Goal: Information Seeking & Learning: Find specific page/section

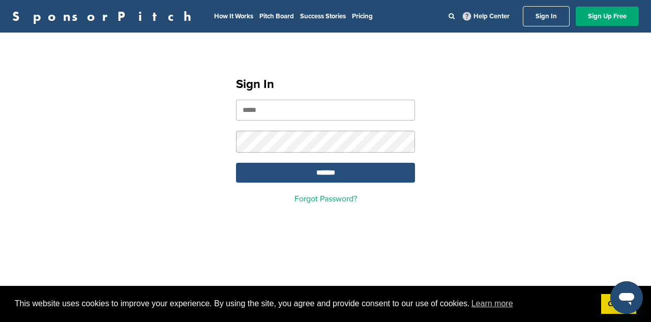
type input "**********"
click at [386, 170] on input "*******" at bounding box center [325, 173] width 179 height 20
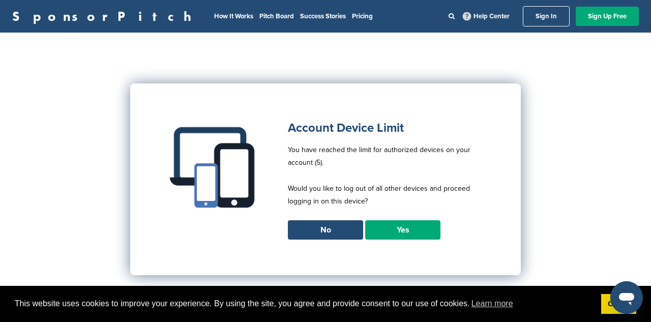
click at [433, 228] on link "Yes" at bounding box center [402, 229] width 75 height 19
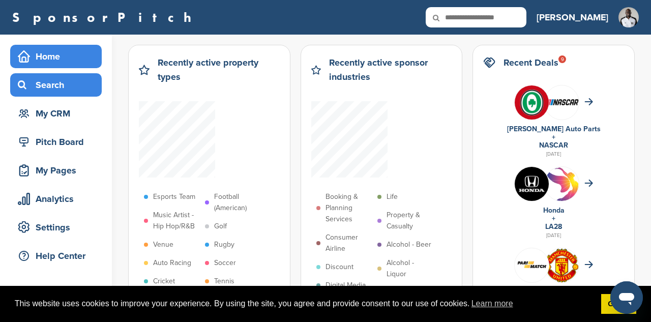
click at [76, 80] on div "Search" at bounding box center [58, 85] width 86 height 18
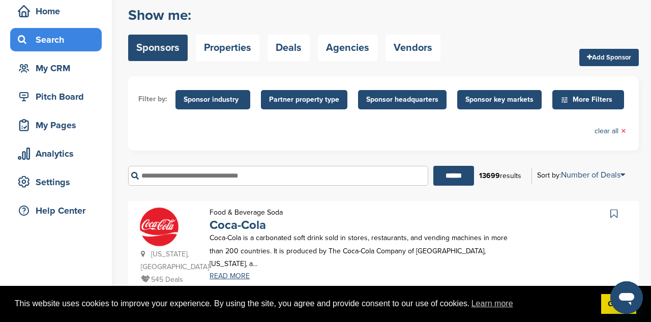
click at [220, 102] on span "Sponsor industry" at bounding box center [212, 99] width 58 height 11
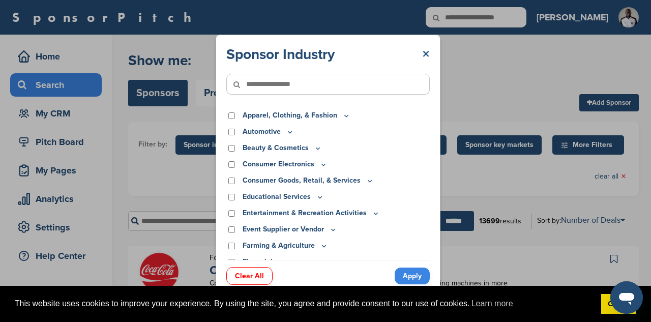
click at [427, 54] on link "×" at bounding box center [426, 54] width 8 height 18
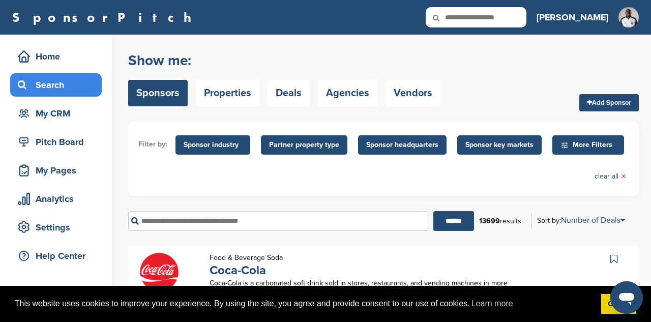
click at [291, 142] on span "Partner property type" at bounding box center [304, 144] width 70 height 11
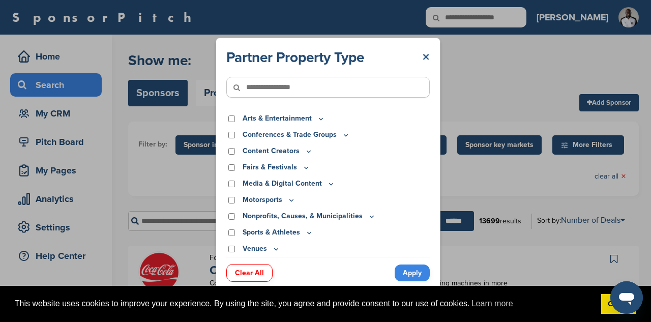
click at [427, 56] on link "×" at bounding box center [426, 57] width 8 height 18
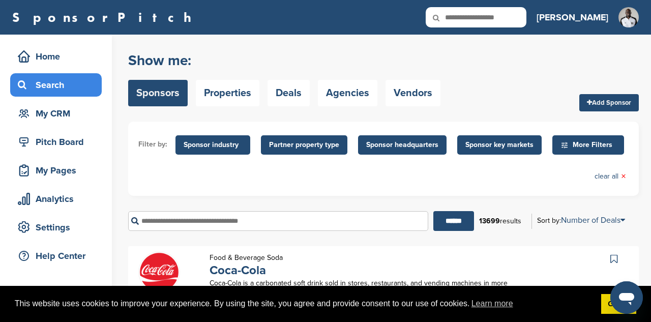
click at [426, 146] on span "Sponsor headquarters" at bounding box center [402, 144] width 72 height 11
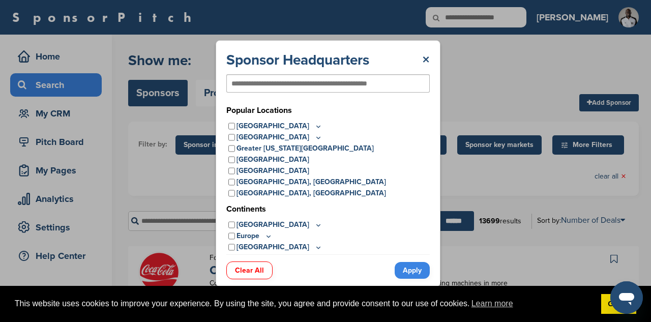
click at [314, 126] on icon at bounding box center [318, 126] width 8 height 9
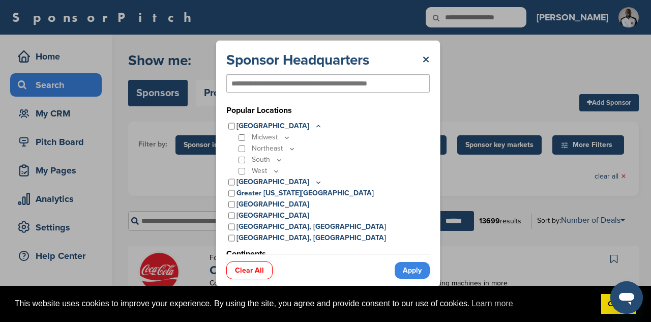
click at [287, 138] on icon at bounding box center [287, 138] width 4 height 2
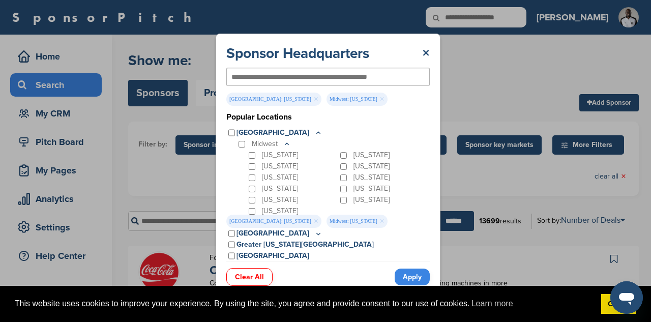
click at [404, 274] on link "Apply" at bounding box center [411, 276] width 35 height 17
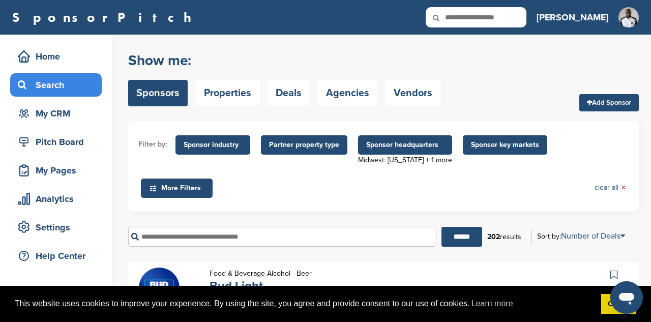
click at [501, 149] on span "Sponsor key markets" at bounding box center [505, 144] width 68 height 11
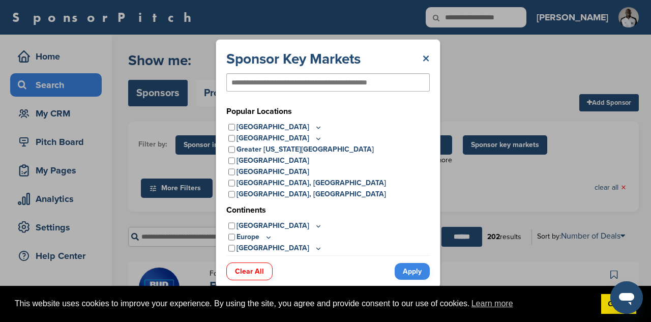
click at [422, 56] on link "×" at bounding box center [426, 59] width 8 height 18
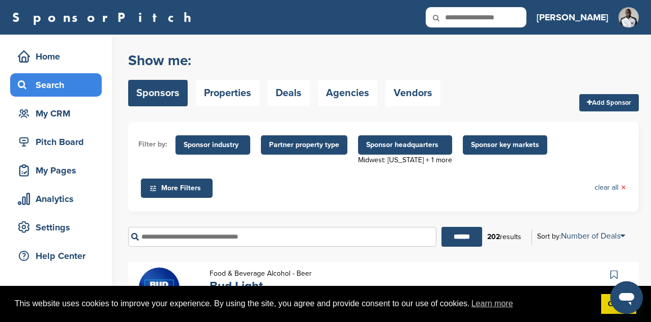
click at [423, 145] on span "Sponsor headquarters" at bounding box center [405, 144] width 78 height 11
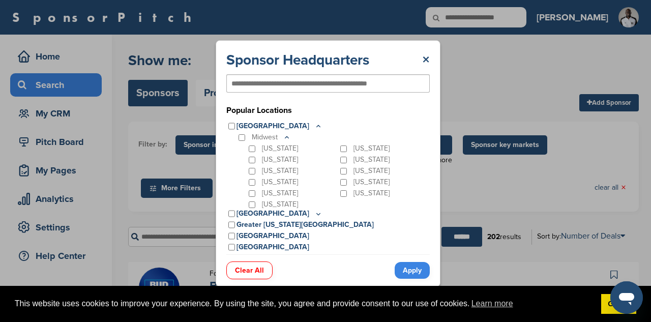
click at [410, 269] on link "Apply" at bounding box center [411, 270] width 35 height 17
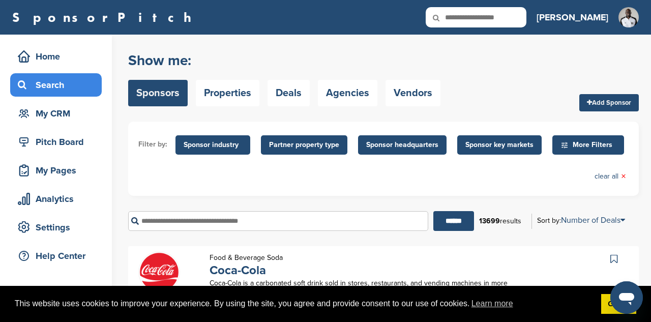
click at [504, 144] on span "Sponsor key markets" at bounding box center [499, 144] width 68 height 11
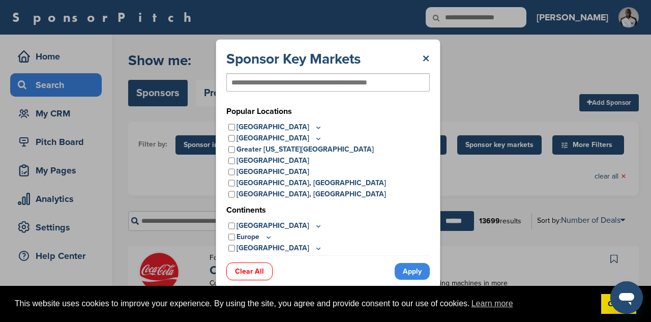
click at [314, 129] on icon at bounding box center [318, 127] width 8 height 9
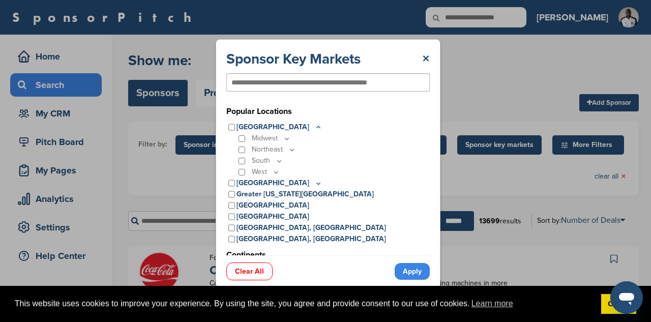
click at [283, 136] on icon at bounding box center [287, 138] width 8 height 9
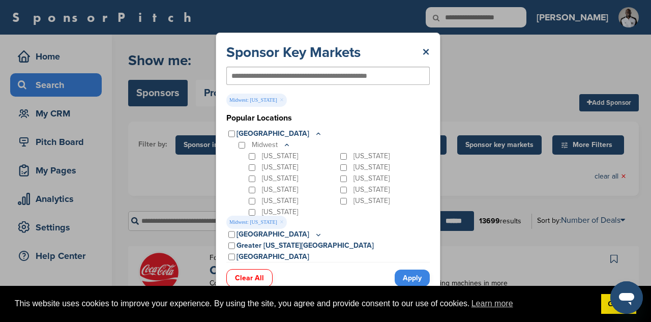
click at [338, 182] on div "Missouri" at bounding box center [383, 178] width 91 height 11
click at [414, 275] on link "Apply" at bounding box center [411, 277] width 35 height 17
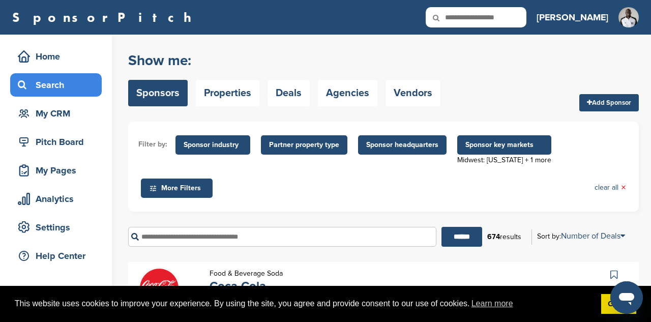
click at [575, 156] on ul "Filter by: Sponsor industry Sponsor Industry × Apparel, Clothing, & Fashion Acc…" at bounding box center [383, 167] width 490 height 70
click at [207, 182] on span "More Filters" at bounding box center [178, 187] width 58 height 11
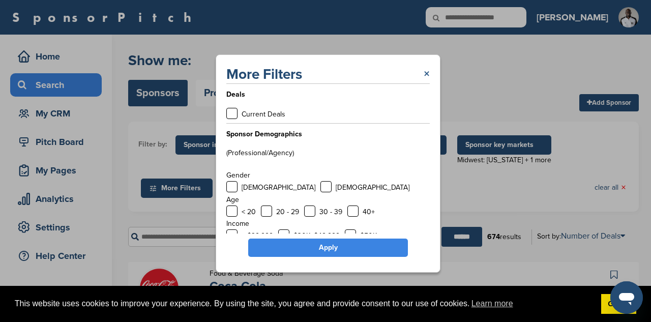
click at [428, 73] on link "×" at bounding box center [426, 74] width 6 height 18
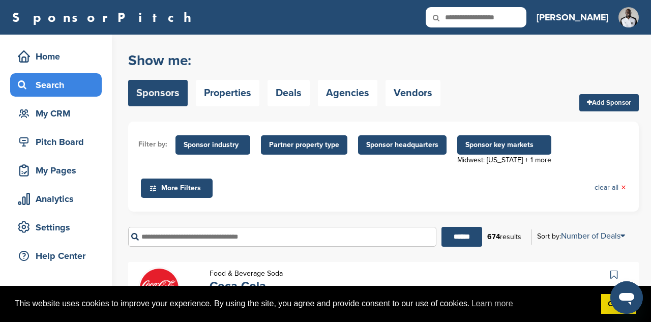
click at [337, 145] on span "Partner property type" at bounding box center [304, 144] width 86 height 19
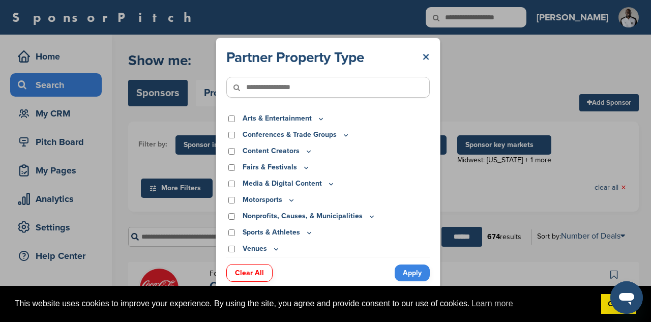
click at [427, 54] on link "×" at bounding box center [426, 57] width 8 height 18
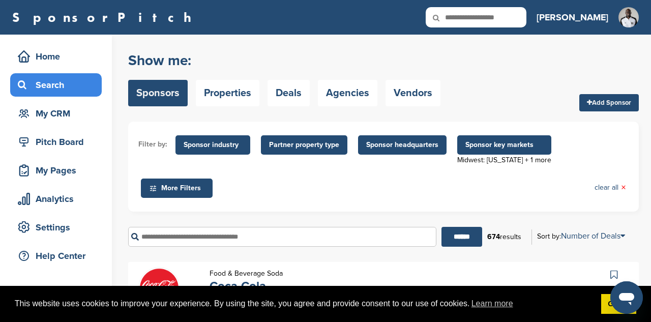
click at [408, 150] on span "Sponsor headquarters" at bounding box center [402, 144] width 72 height 11
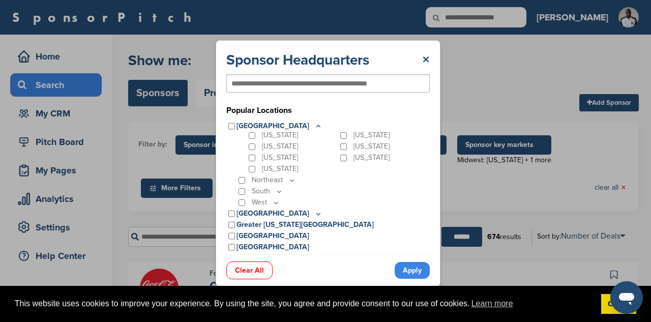
click at [421, 57] on div "Sponsor Headquarters ×" at bounding box center [327, 60] width 203 height 18
click at [425, 58] on link "×" at bounding box center [426, 60] width 8 height 18
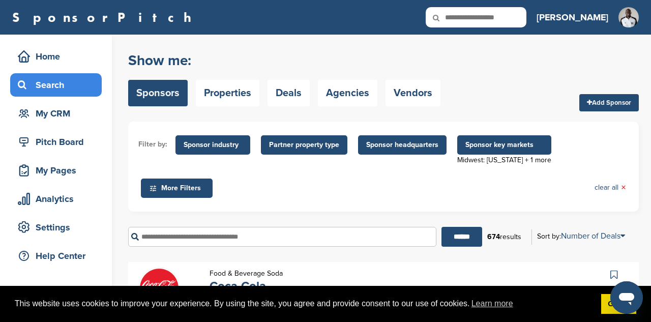
click at [238, 147] on span "Sponsor industry" at bounding box center [212, 144] width 58 height 11
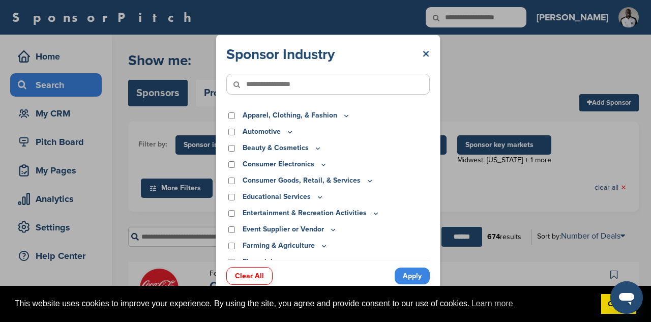
click at [423, 53] on link "×" at bounding box center [426, 54] width 8 height 18
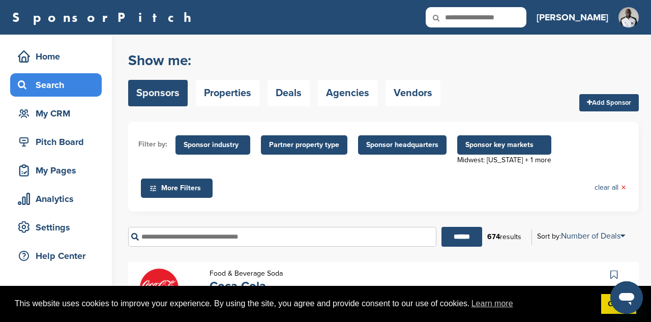
click at [207, 182] on span "More Filters" at bounding box center [178, 187] width 58 height 11
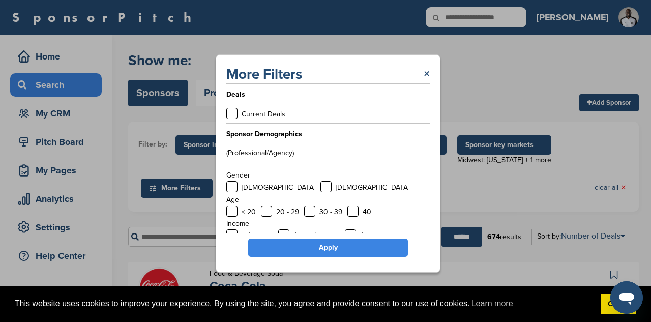
click at [258, 152] on label "(Professional/Agency)" at bounding box center [260, 152] width 68 height 9
click at [422, 70] on div "More Filters ×" at bounding box center [327, 74] width 203 height 18
click at [428, 77] on link "×" at bounding box center [426, 74] width 6 height 18
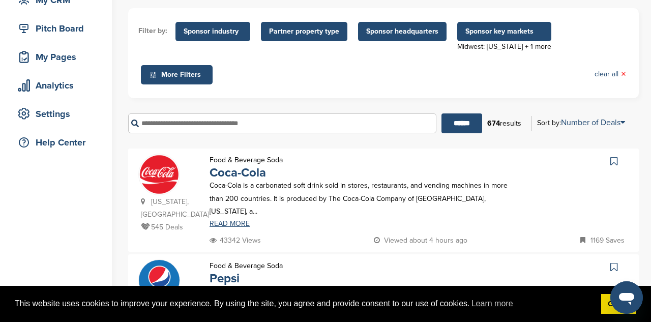
scroll to position [114, 0]
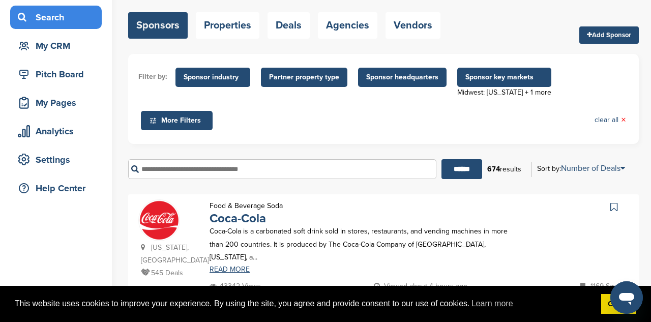
click at [215, 84] on span "Sponsor industry" at bounding box center [212, 77] width 75 height 19
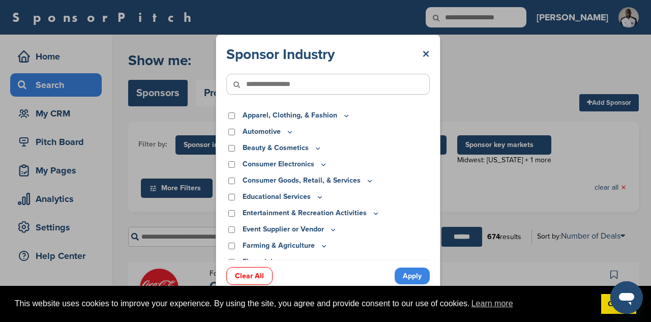
scroll to position [0, 0]
click at [295, 84] on input"] "text" at bounding box center [327, 84] width 203 height 21
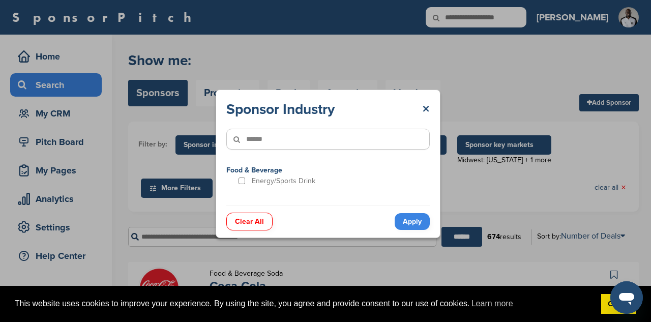
type input"] "******"
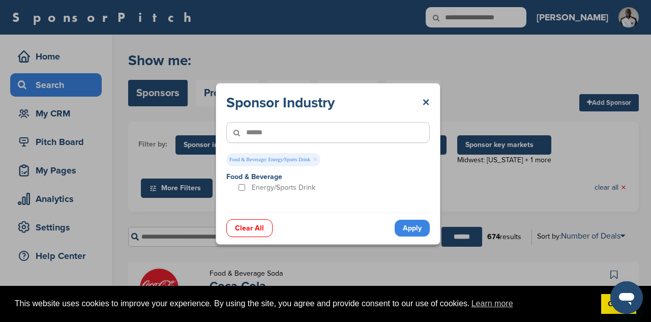
click at [306, 127] on input"] "******" at bounding box center [327, 132] width 203 height 21
drag, startPoint x: 306, startPoint y: 127, endPoint x: 245, endPoint y: 127, distance: 61.0
click at [247, 127] on div "******" at bounding box center [327, 132] width 203 height 41
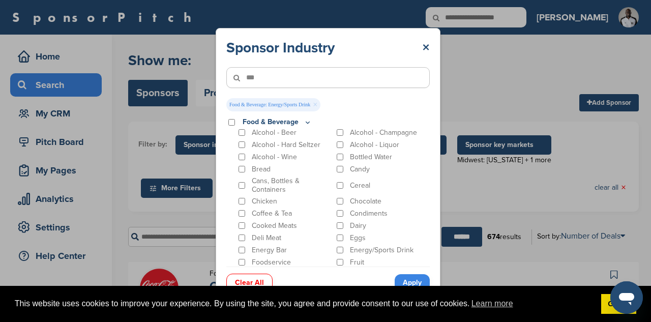
type input"] "***"
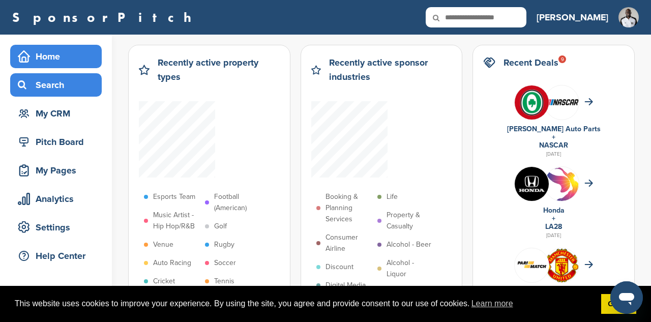
click at [68, 85] on div "Search" at bounding box center [58, 85] width 86 height 18
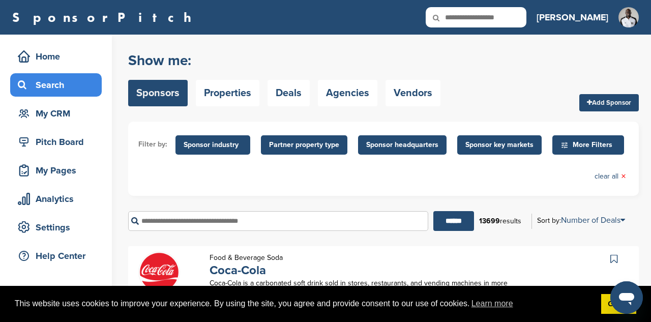
click at [482, 140] on span "Sponsor key markets" at bounding box center [499, 144] width 68 height 11
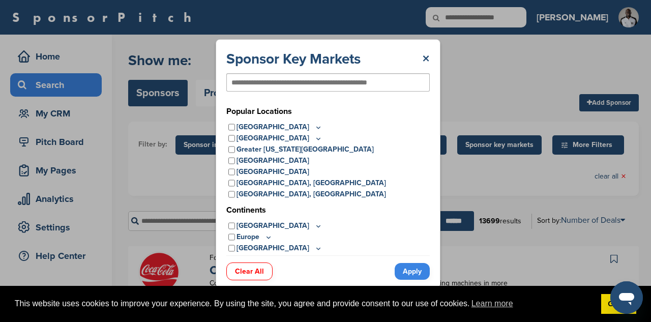
click at [314, 124] on icon at bounding box center [318, 127] width 8 height 9
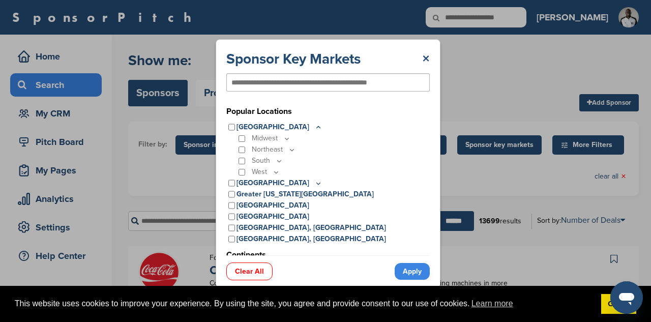
click at [285, 139] on icon at bounding box center [287, 138] width 8 height 9
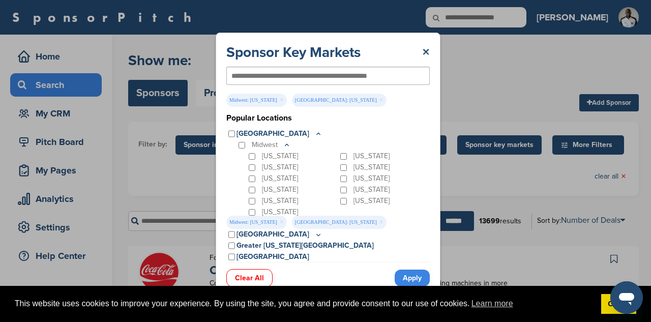
click at [420, 278] on link "Apply" at bounding box center [411, 277] width 35 height 17
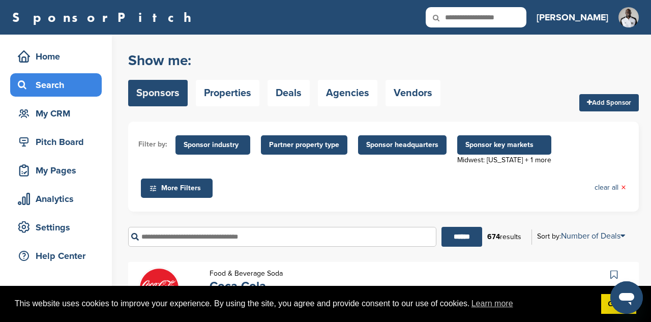
click at [220, 148] on span "Sponsor industry" at bounding box center [212, 144] width 58 height 11
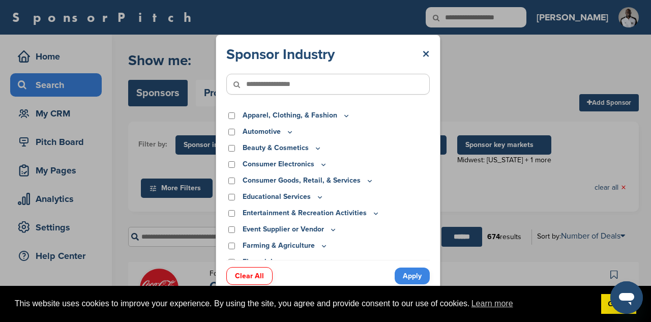
click at [266, 94] on input"] "text" at bounding box center [327, 84] width 203 height 21
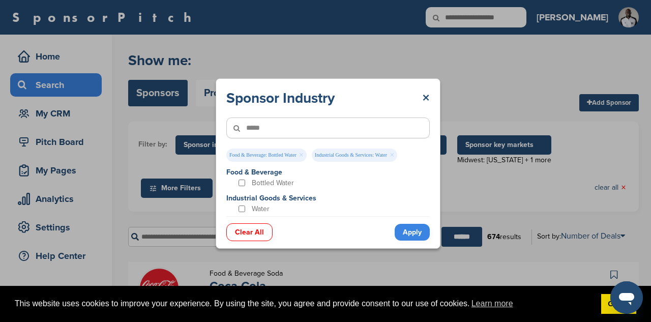
click at [316, 129] on input"] "*****" at bounding box center [327, 127] width 203 height 21
type input"] "*"
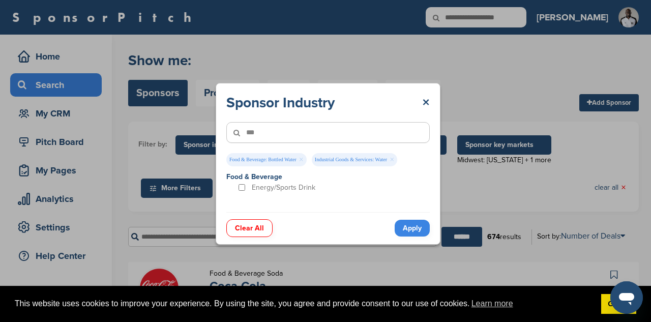
type input"] "***"
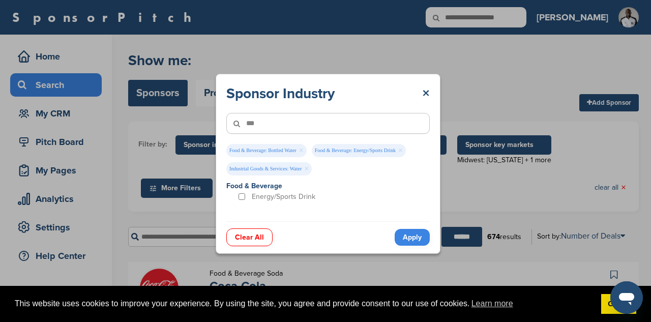
drag, startPoint x: 309, startPoint y: 128, endPoint x: 233, endPoint y: 110, distance: 78.3
click at [233, 110] on div "***" at bounding box center [327, 123] width 203 height 41
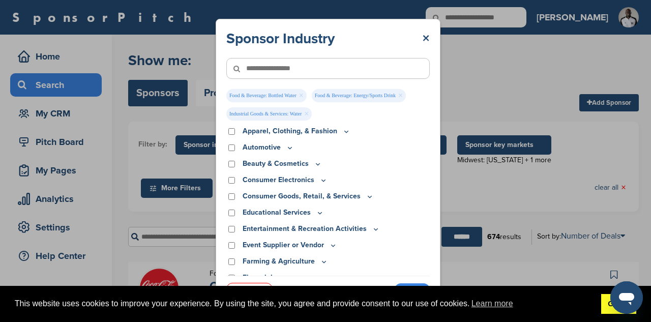
click at [603, 308] on link "Got it!" at bounding box center [618, 304] width 35 height 20
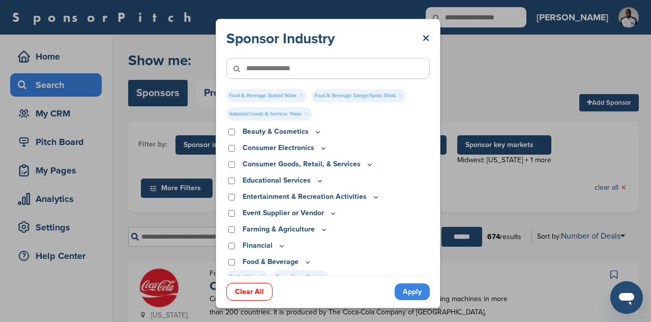
scroll to position [39, 0]
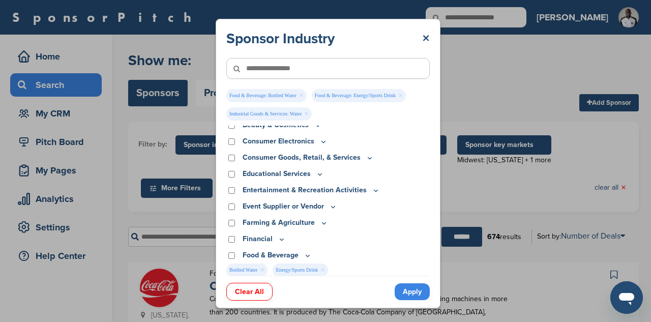
click at [411, 292] on link "Apply" at bounding box center [411, 291] width 35 height 17
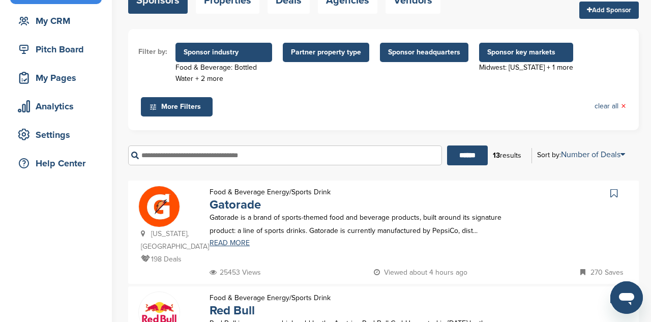
scroll to position [91, 0]
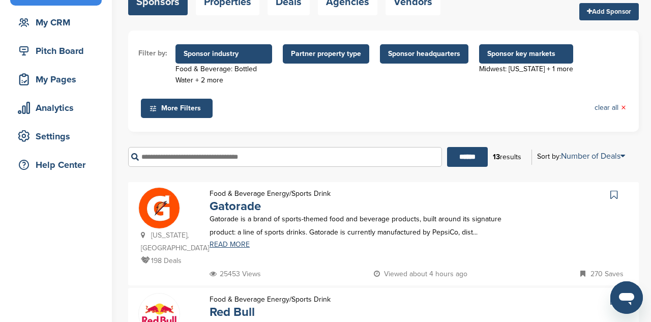
click at [198, 112] on span "More Filters" at bounding box center [178, 108] width 58 height 11
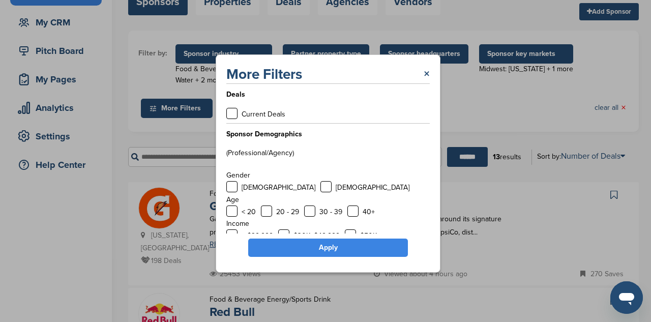
scroll to position [72, 0]
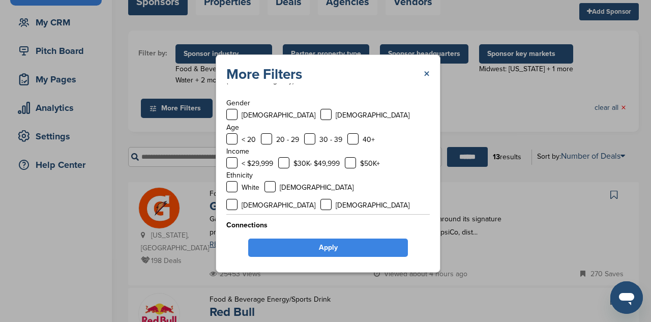
click at [425, 73] on link "×" at bounding box center [426, 74] width 6 height 18
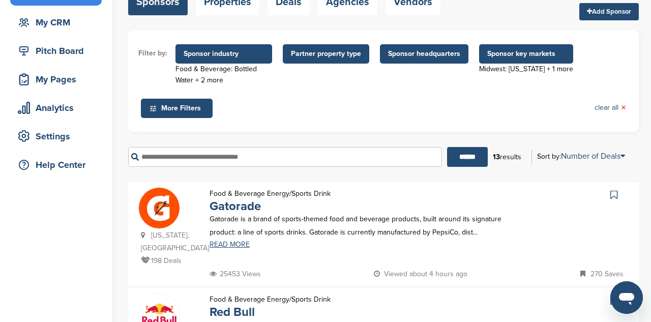
scroll to position [99, 0]
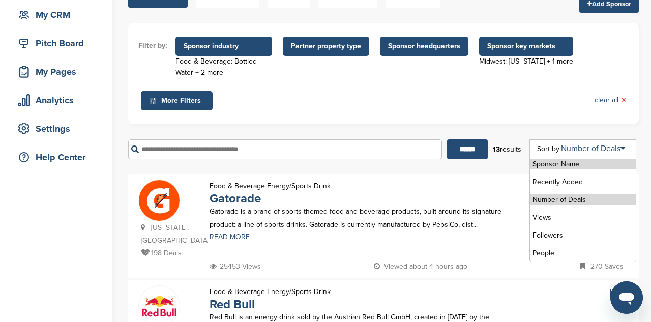
click at [600, 202] on li "Number of Deals" at bounding box center [583, 199] width 106 height 11
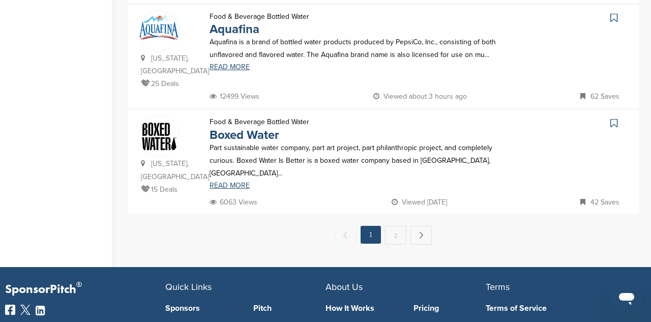
scroll to position [1108, 0]
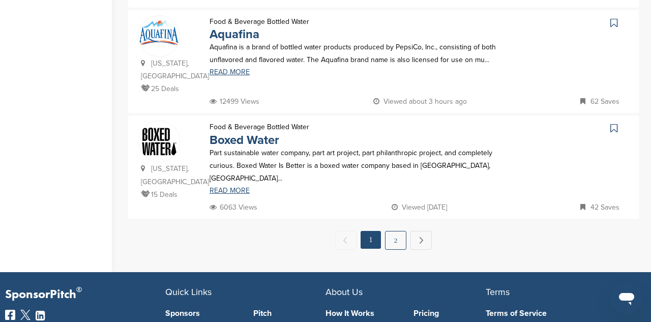
click at [405, 231] on link "2" at bounding box center [395, 240] width 21 height 19
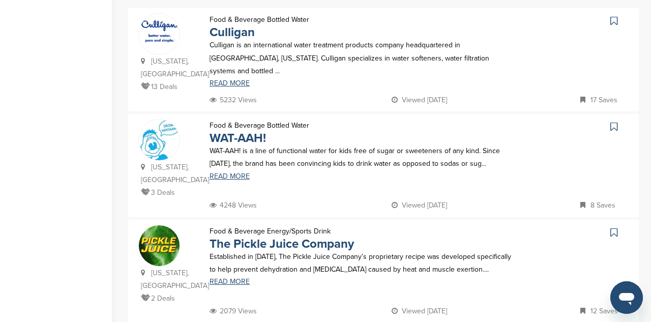
scroll to position [267, 0]
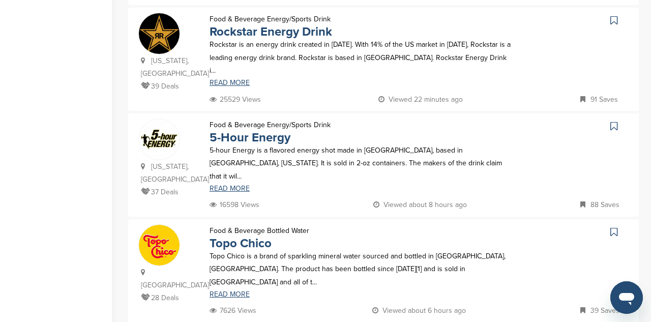
scroll to position [0, 0]
